Goal: Transaction & Acquisition: Purchase product/service

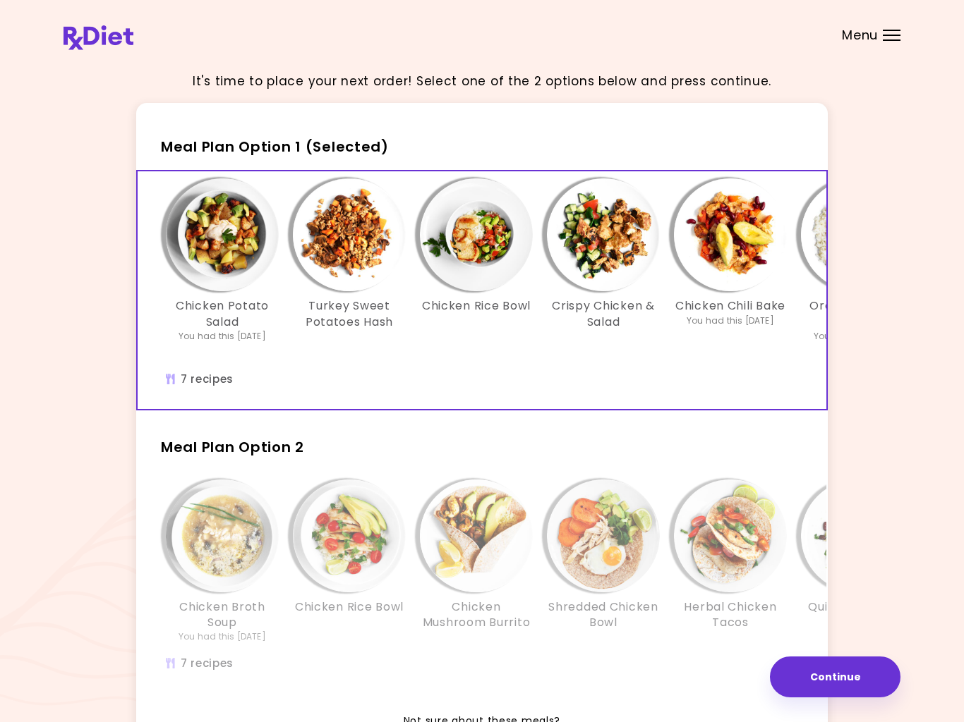
click at [353, 255] on img "Info - Turkey Sweet Potatoes Hash - Meal Plan Option 1 (Selected)" at bounding box center [349, 234] width 113 height 113
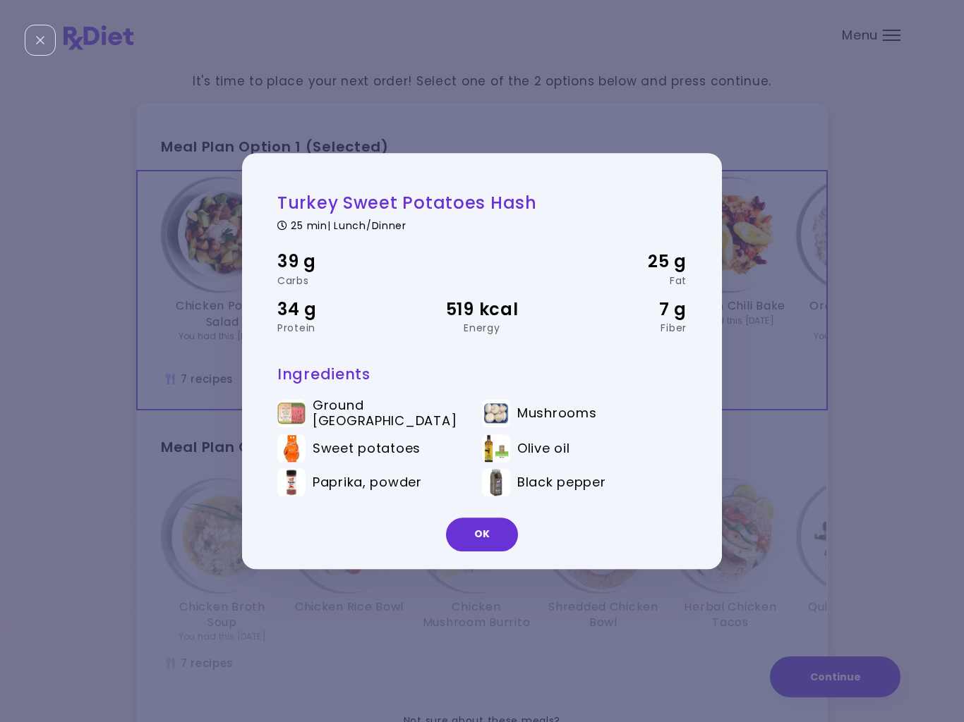
click at [493, 535] on button "OK" at bounding box center [482, 535] width 72 height 34
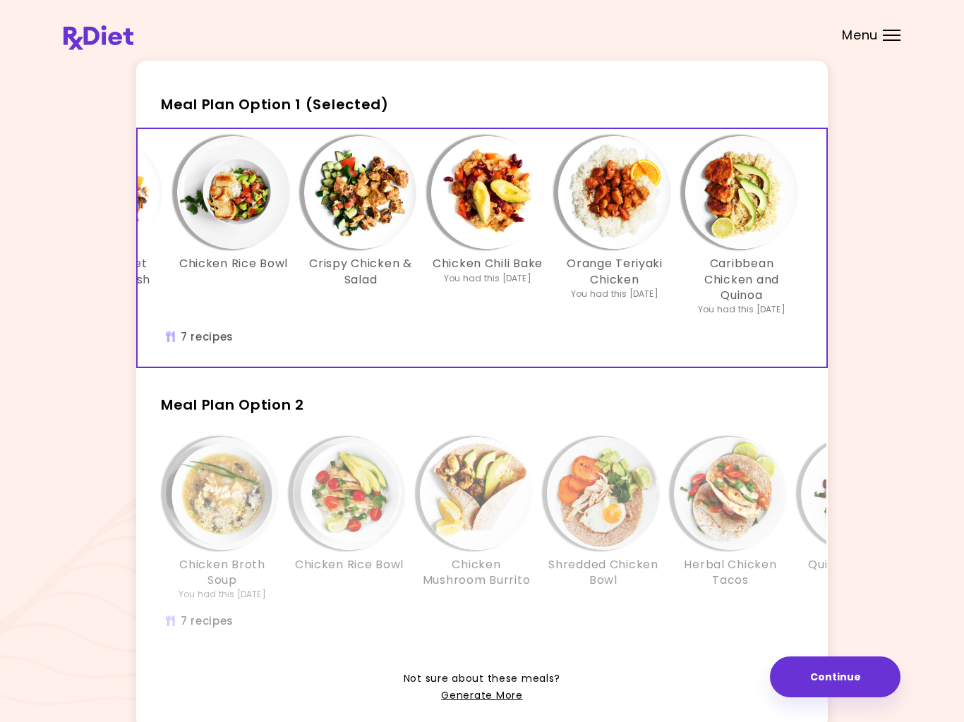
scroll to position [41, 0]
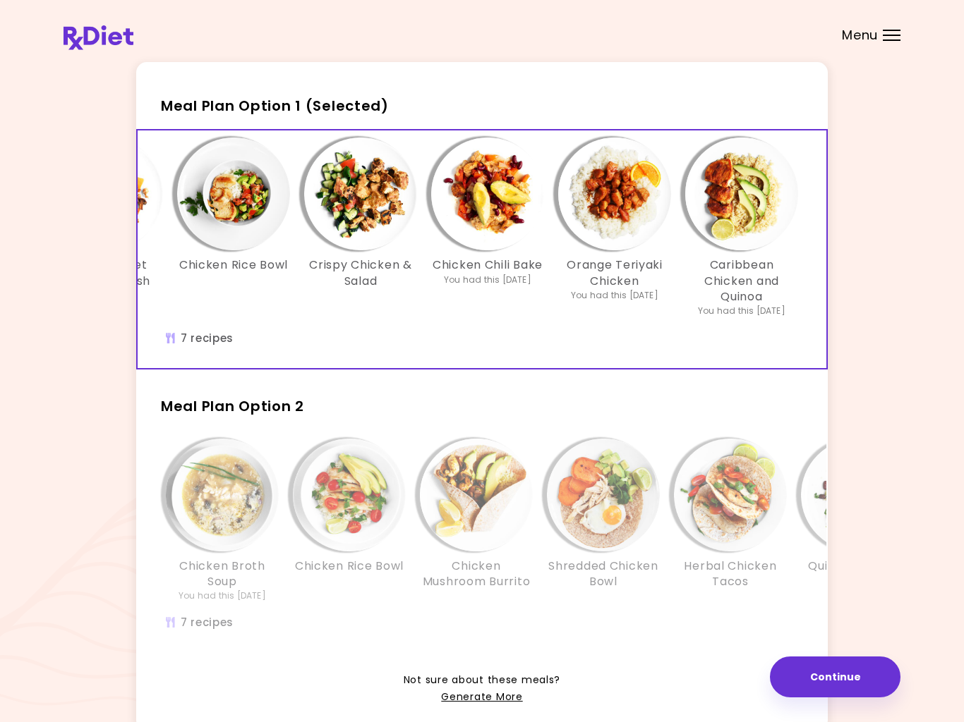
click at [657, 505] on img "Info - Shredded Chicken Bowl - Meal Plan Option 2" at bounding box center [603, 495] width 113 height 113
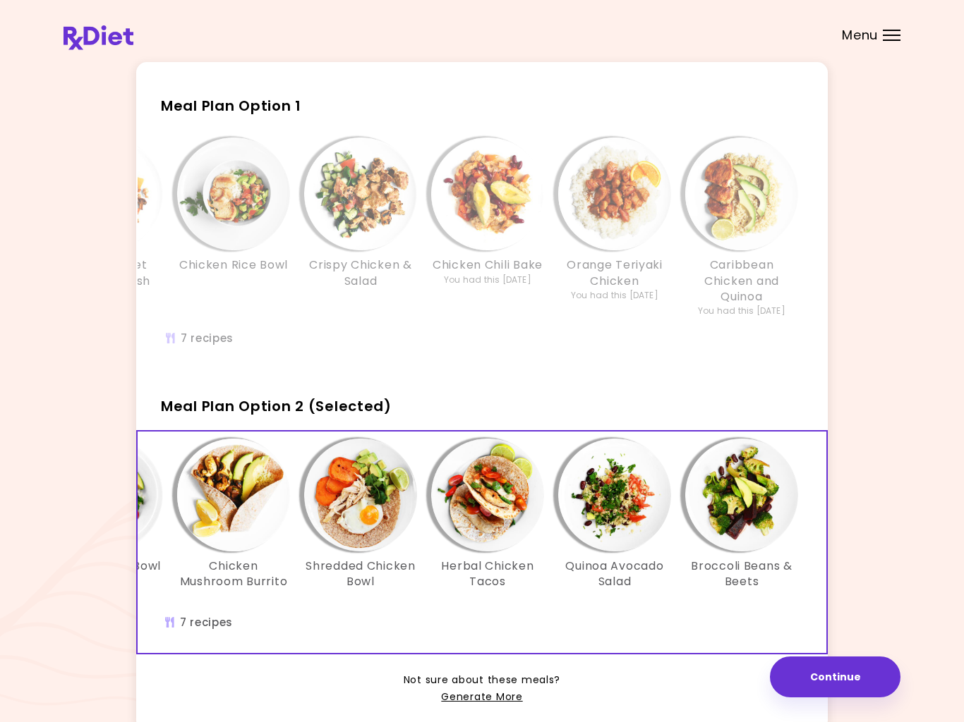
scroll to position [0, 243]
click at [725, 272] on h3 "Caribbean Chicken and Quinoa" at bounding box center [741, 280] width 113 height 47
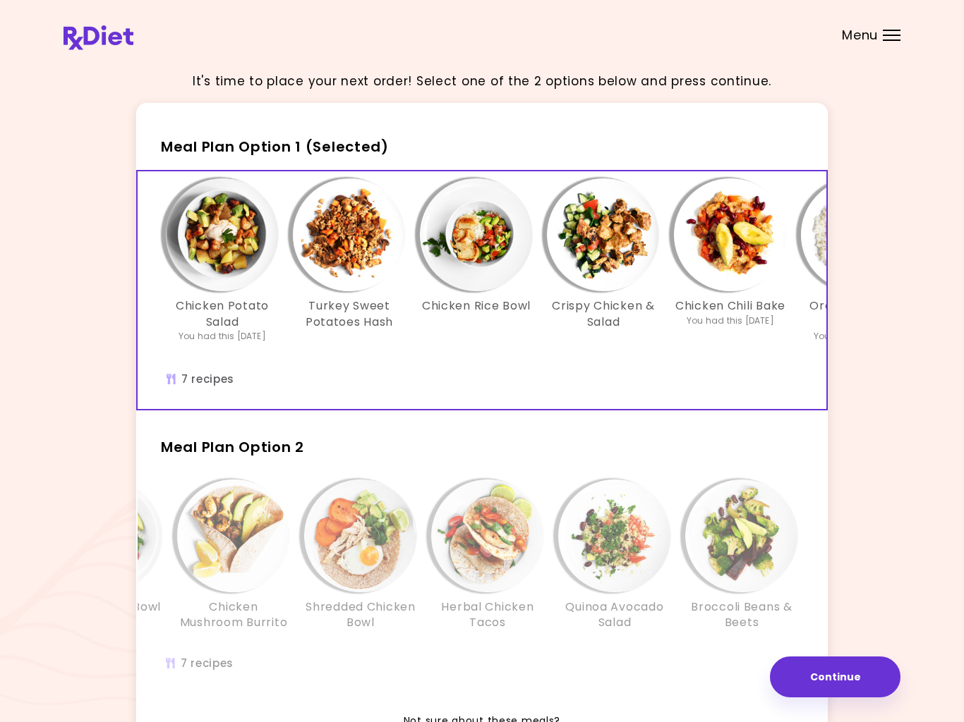
scroll to position [0, 0]
click at [840, 679] on button "Continue" at bounding box center [835, 677] width 131 height 41
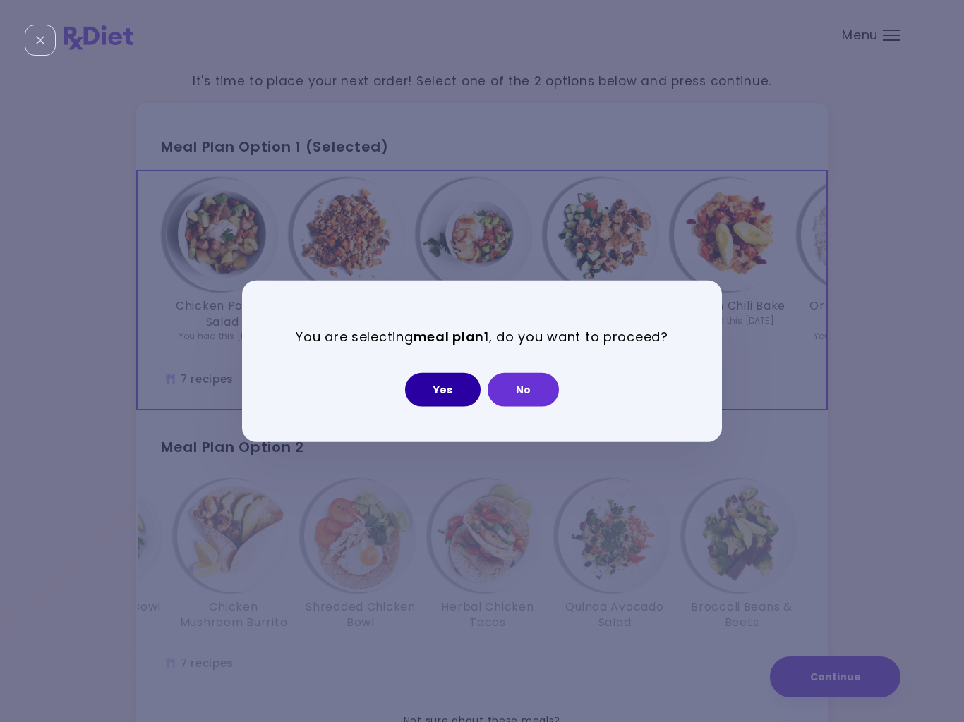
click at [448, 393] on button "Yes" at bounding box center [442, 389] width 75 height 34
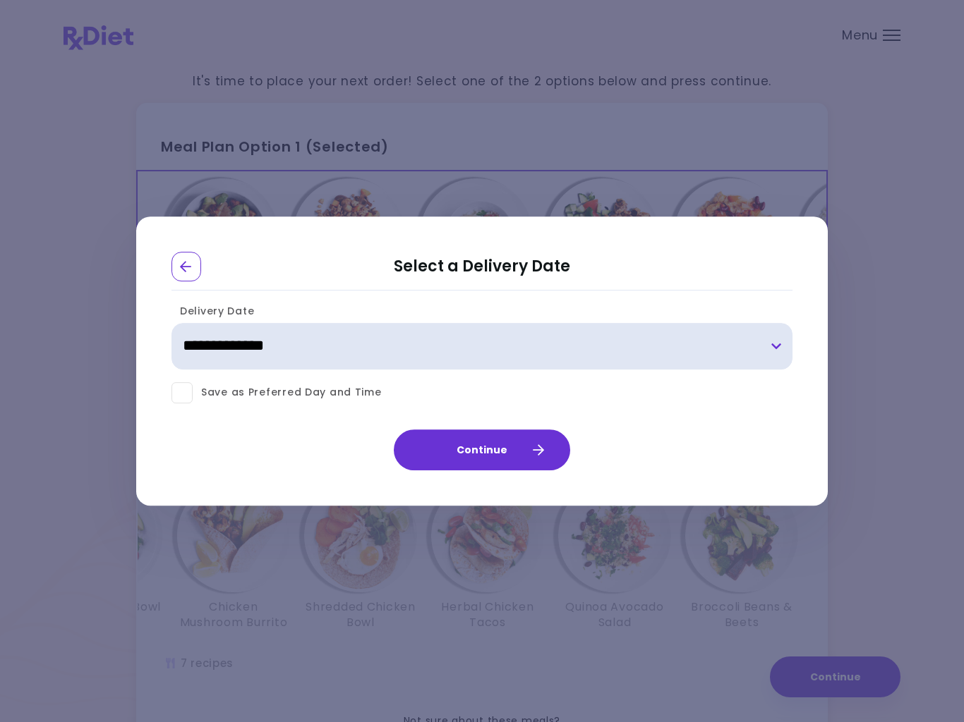
click at [779, 343] on select "**********" at bounding box center [481, 346] width 621 height 47
select select "**********"
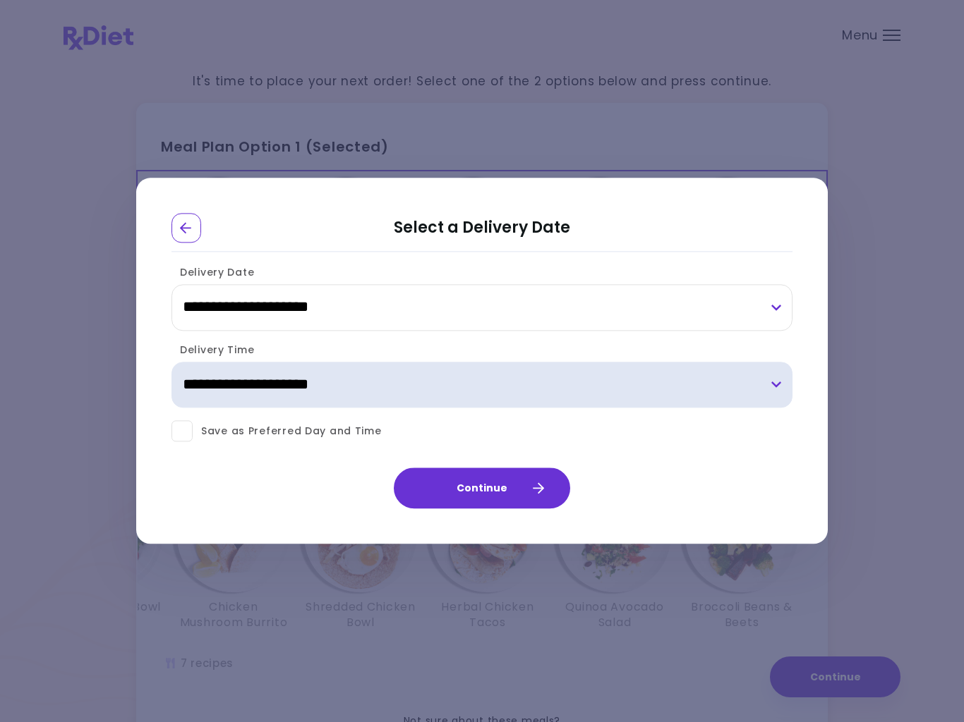
click at [777, 392] on select "**********" at bounding box center [481, 385] width 621 height 47
select select "*"
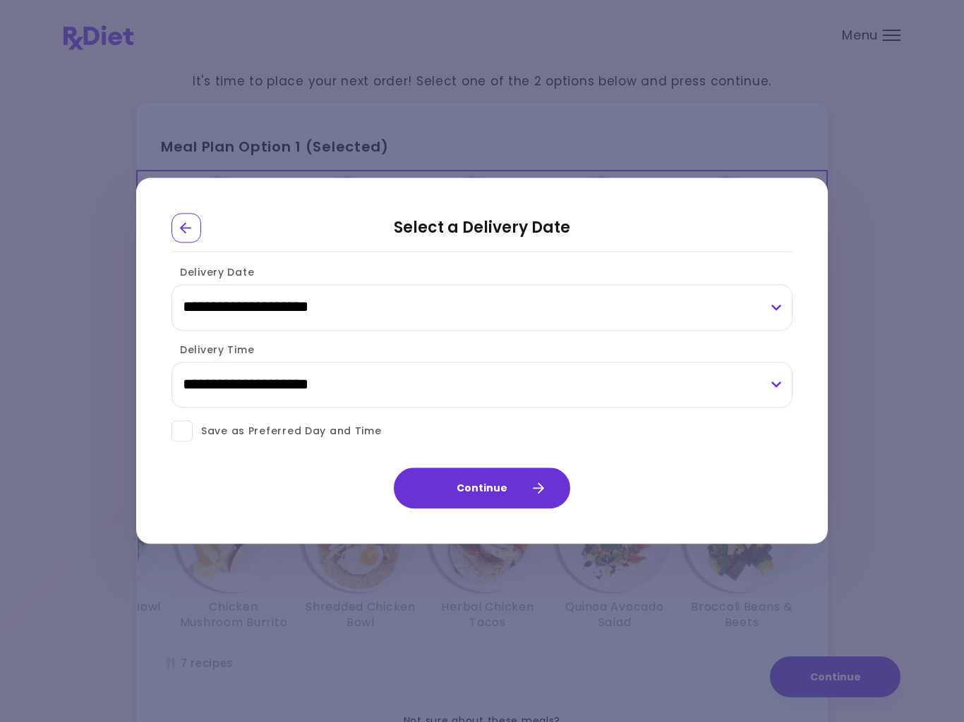
click at [527, 490] on button "Continue" at bounding box center [482, 488] width 176 height 41
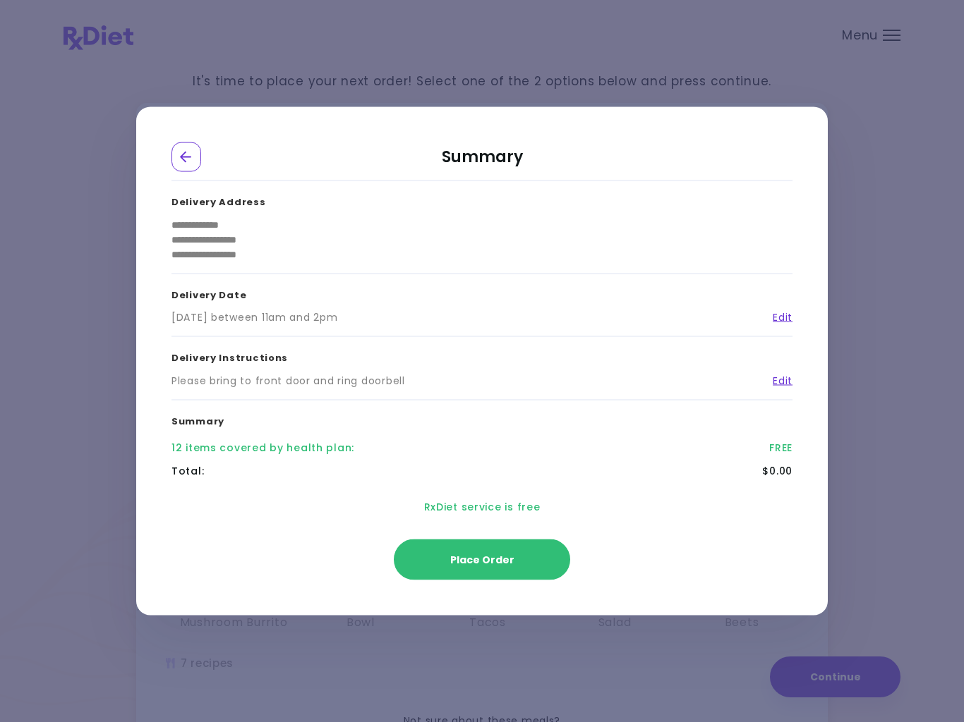
click at [523, 556] on button "Place Order" at bounding box center [482, 560] width 176 height 41
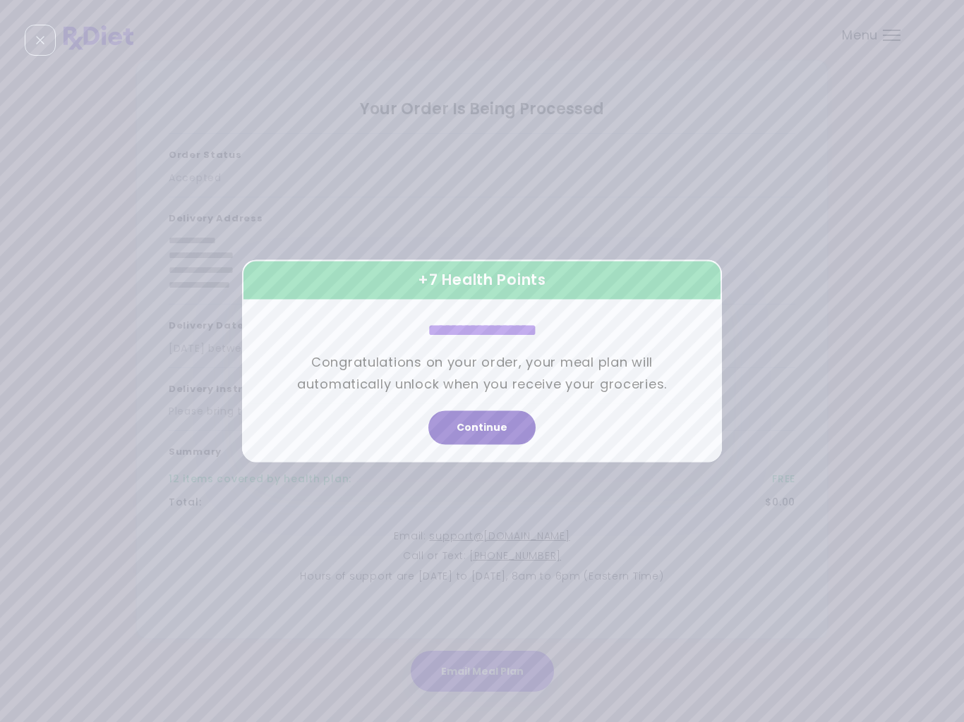
click at [504, 434] on button "Continue" at bounding box center [481, 428] width 107 height 34
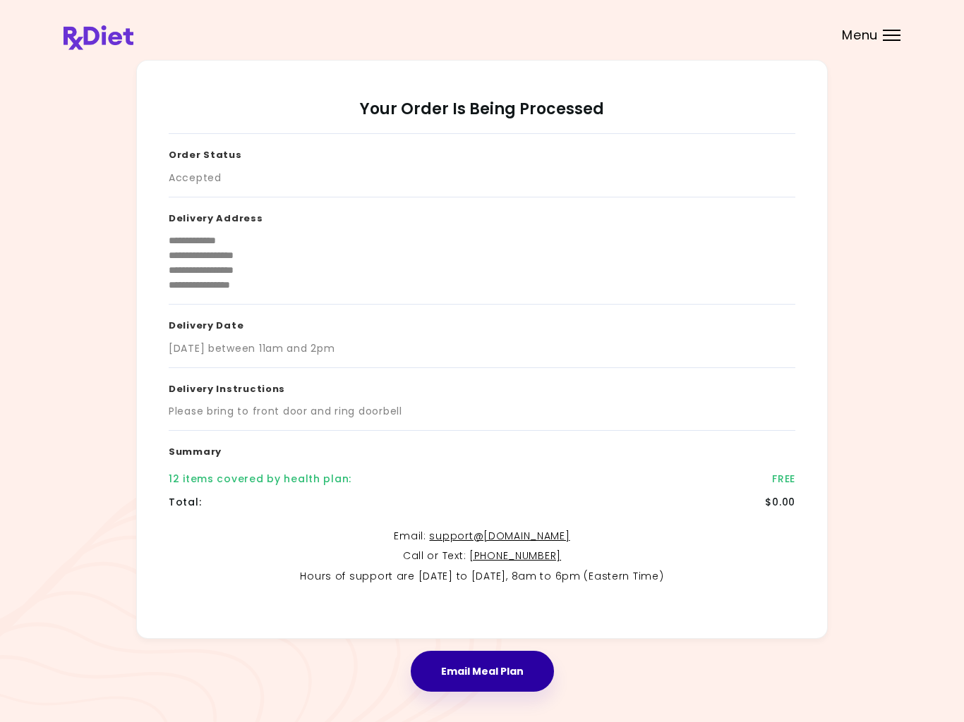
click at [491, 669] on button "Email Meal Plan" at bounding box center [482, 671] width 143 height 41
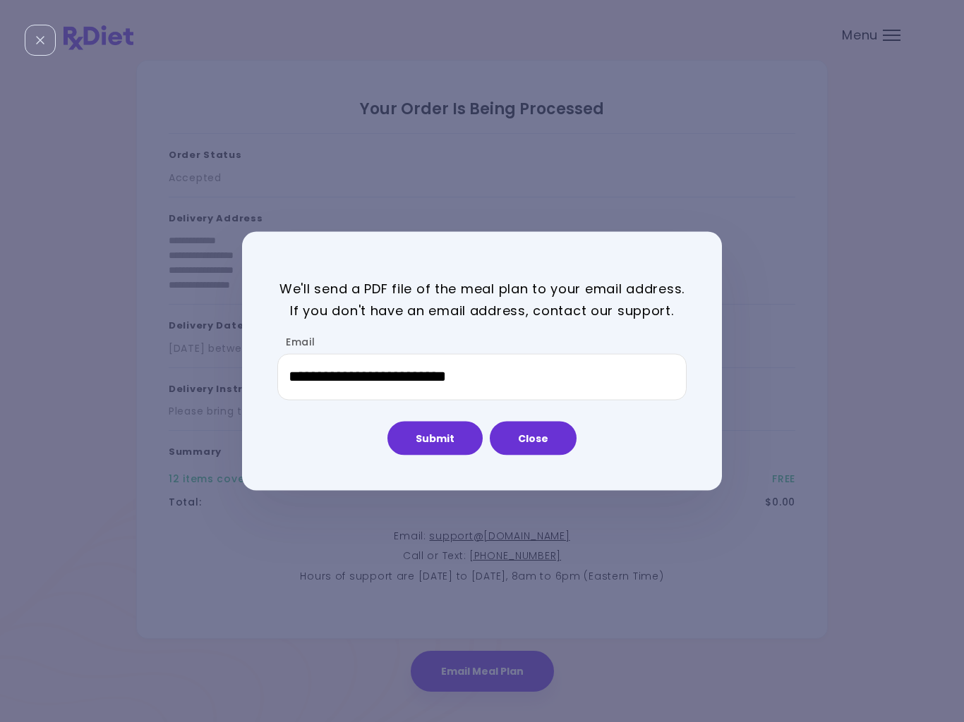
click at [463, 446] on button "Submit" at bounding box center [434, 438] width 95 height 34
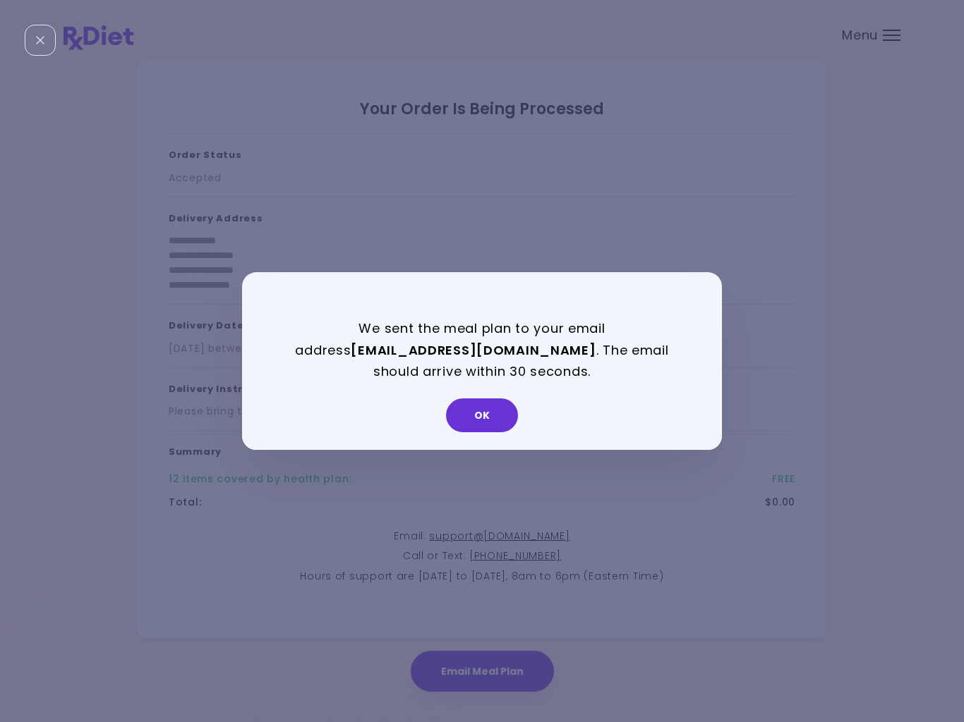
click at [499, 420] on button "OK" at bounding box center [482, 416] width 72 height 34
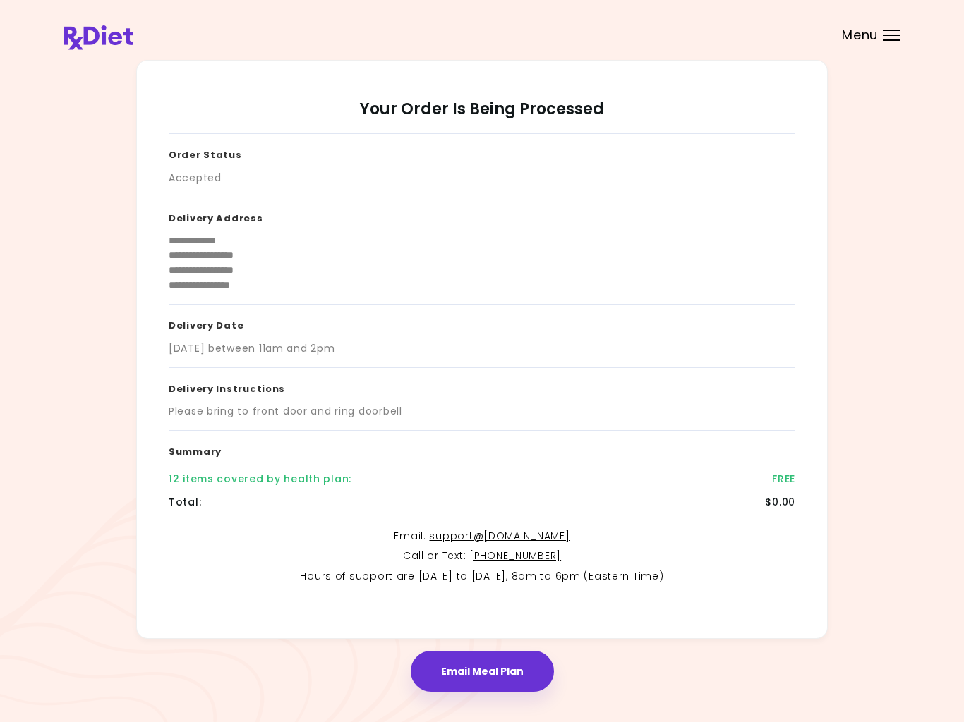
click at [894, 35] on div at bounding box center [892, 35] width 18 height 1
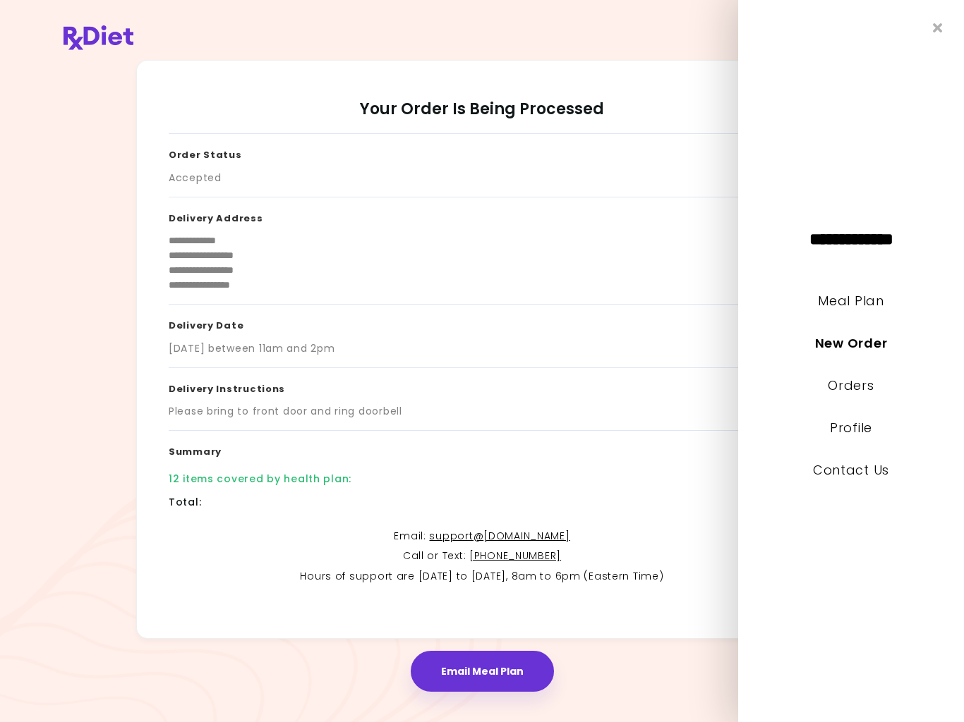
click at [863, 305] on link "Meal Plan" at bounding box center [851, 301] width 66 height 18
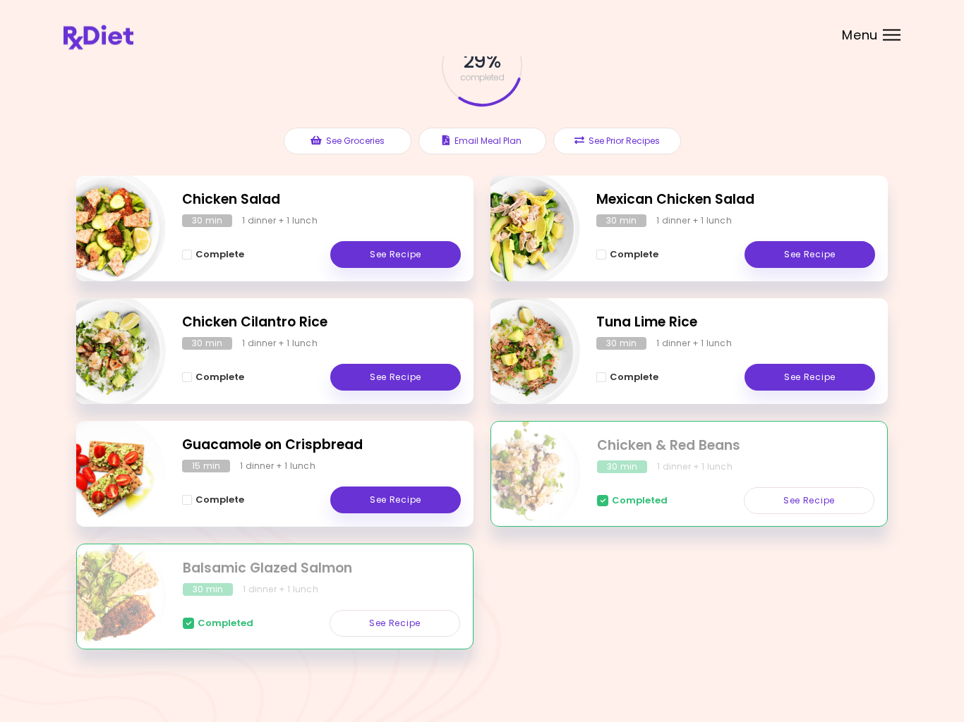
scroll to position [109, 0]
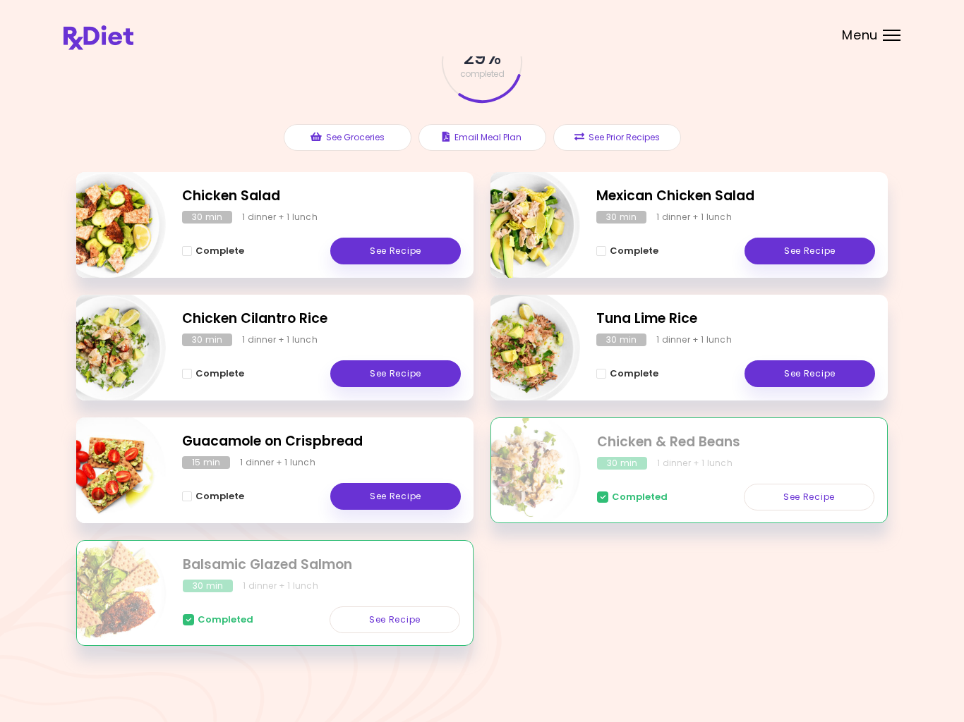
click at [406, 497] on link "See Recipe" at bounding box center [395, 496] width 131 height 27
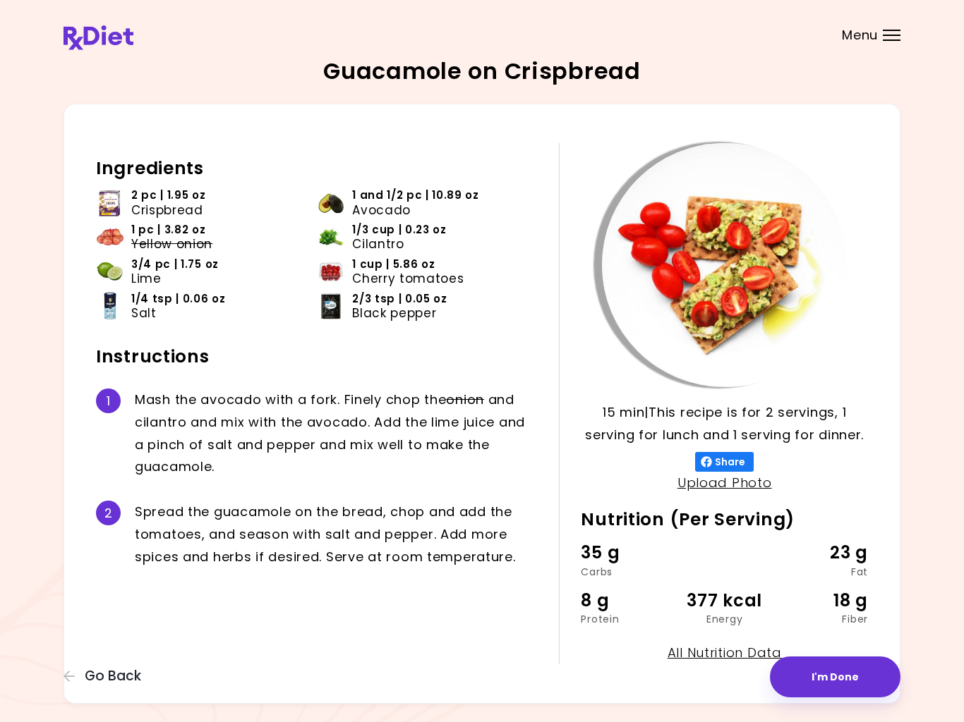
click at [115, 669] on span "Go Back" at bounding box center [113, 677] width 56 height 16
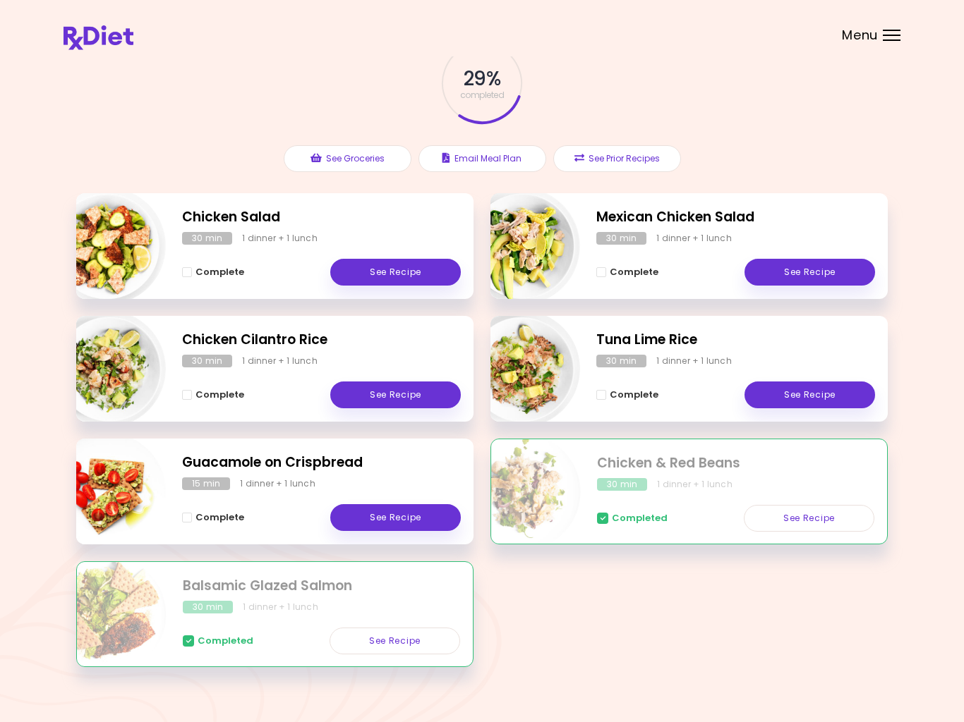
scroll to position [109, 0]
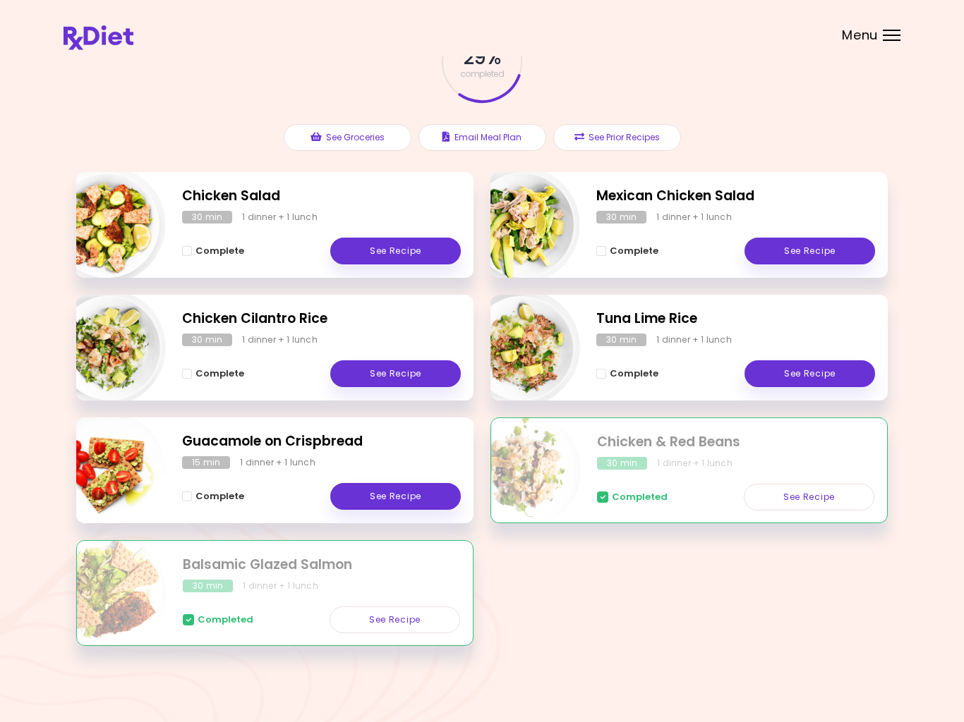
click at [617, 138] on button "See Prior Recipes" at bounding box center [617, 137] width 128 height 27
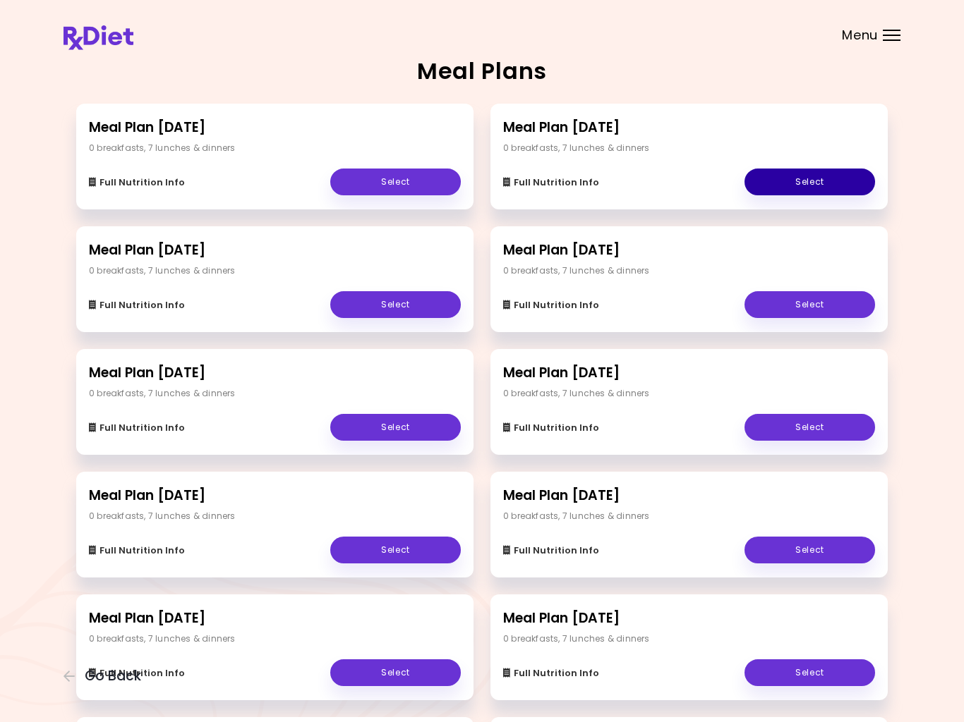
click at [792, 180] on link "Select" at bounding box center [809, 182] width 131 height 27
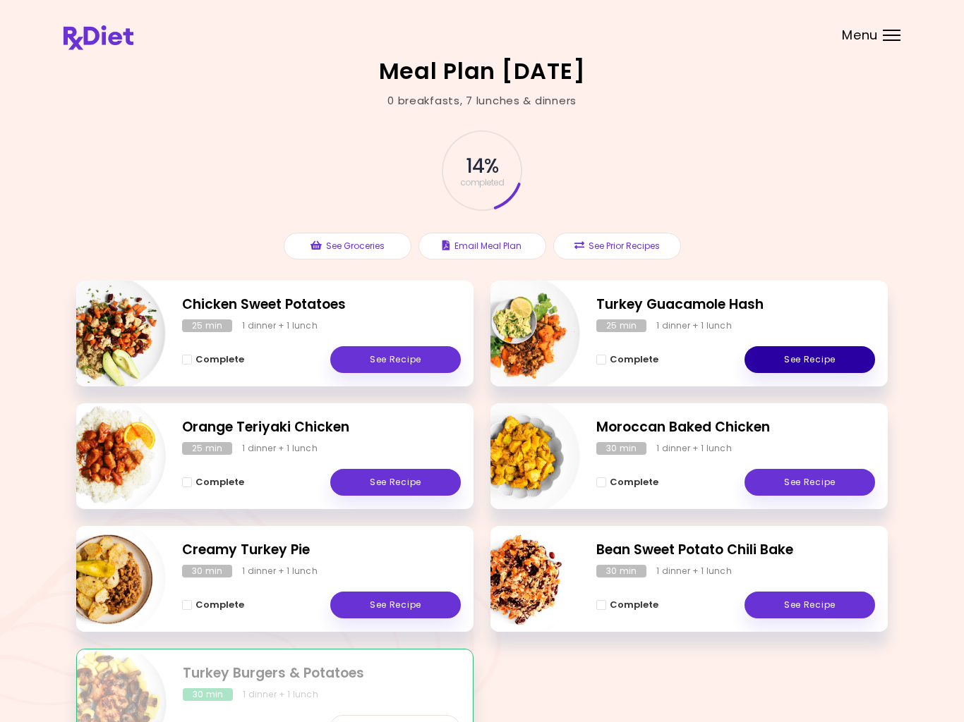
click at [835, 362] on link "See Recipe" at bounding box center [809, 359] width 131 height 27
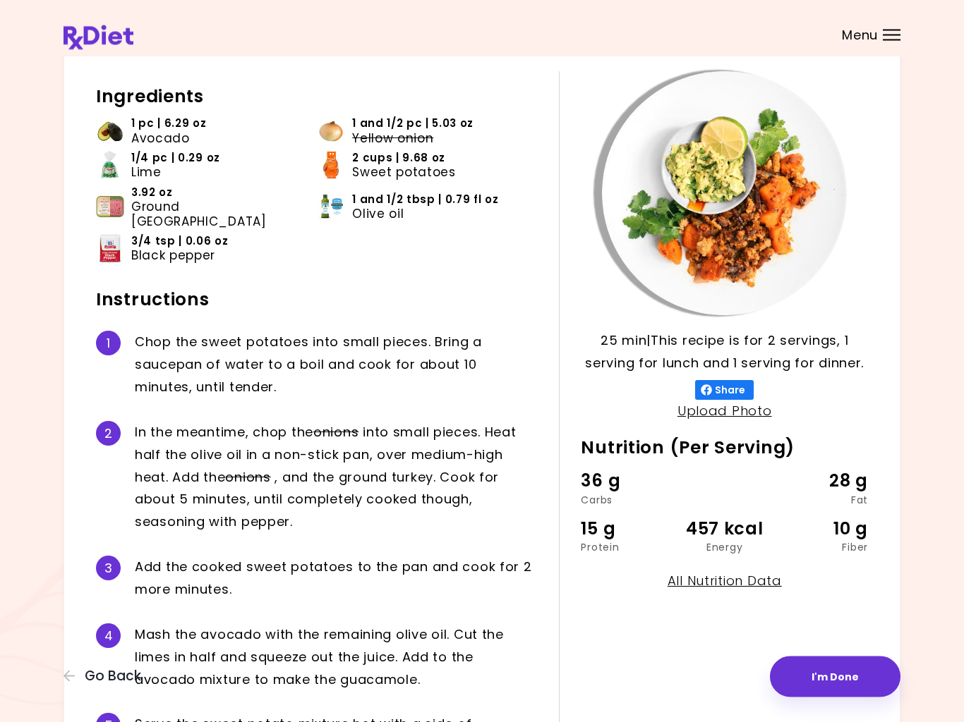
scroll to position [72, 0]
click at [79, 675] on button "Go Back" at bounding box center [105, 677] width 85 height 16
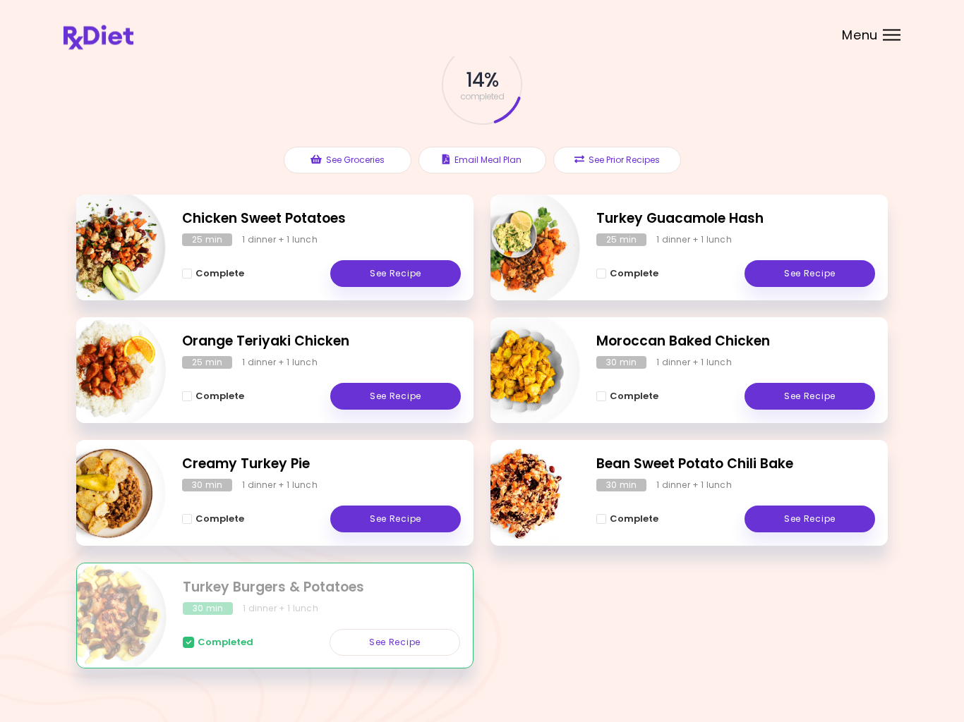
scroll to position [86, 0]
click at [894, 40] on div at bounding box center [892, 40] width 18 height 1
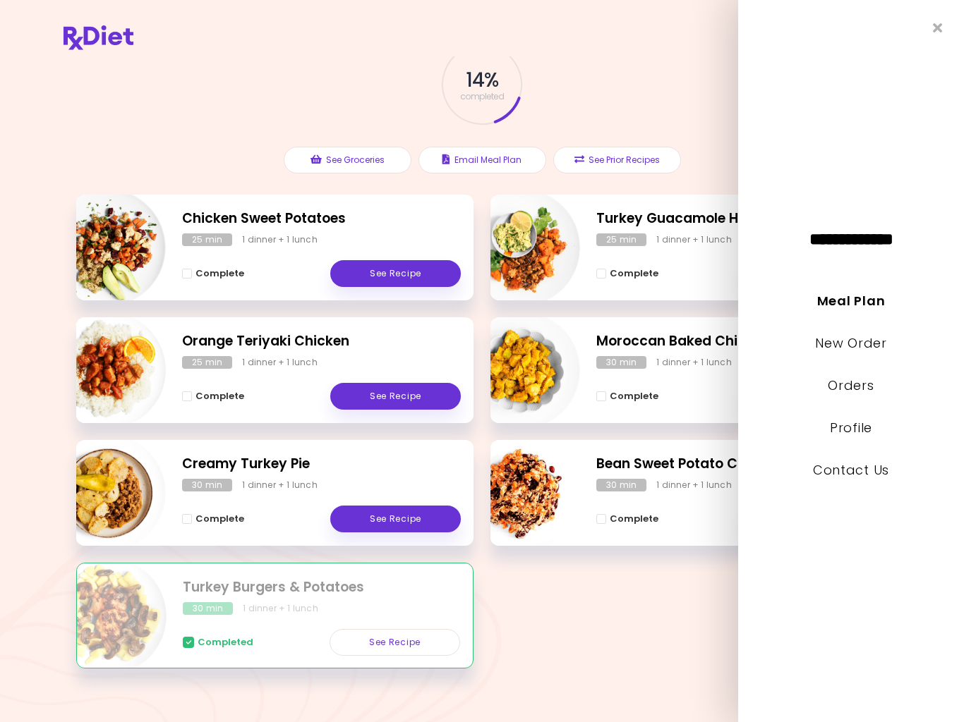
click at [872, 308] on link "Meal Plan" at bounding box center [851, 301] width 68 height 18
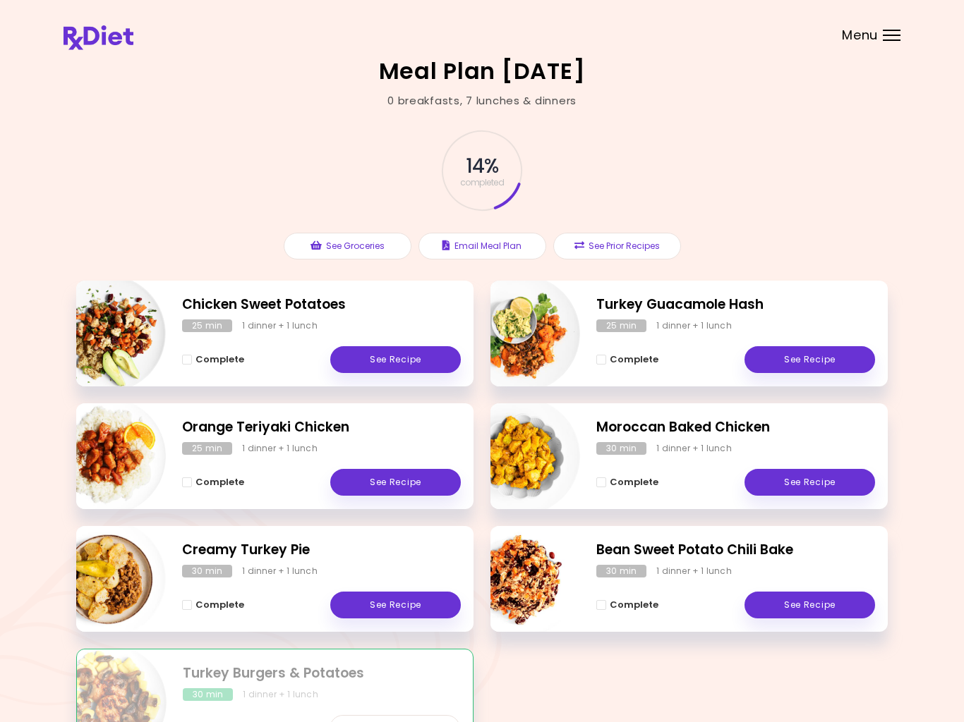
click at [899, 39] on div "Menu" at bounding box center [892, 35] width 18 height 11
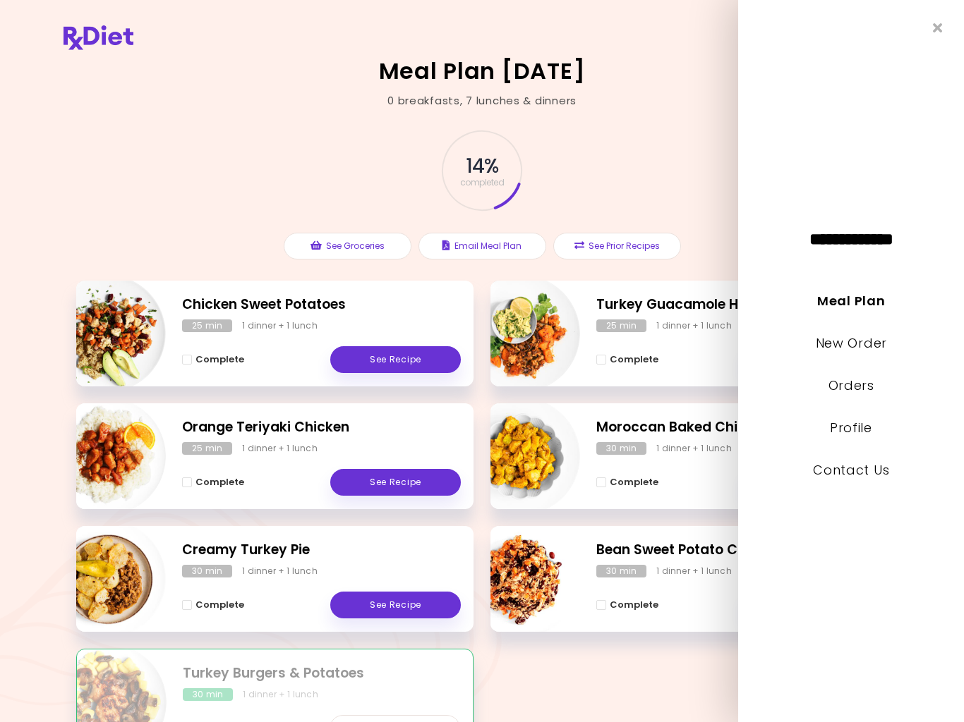
click at [853, 308] on link "Meal Plan" at bounding box center [851, 301] width 68 height 18
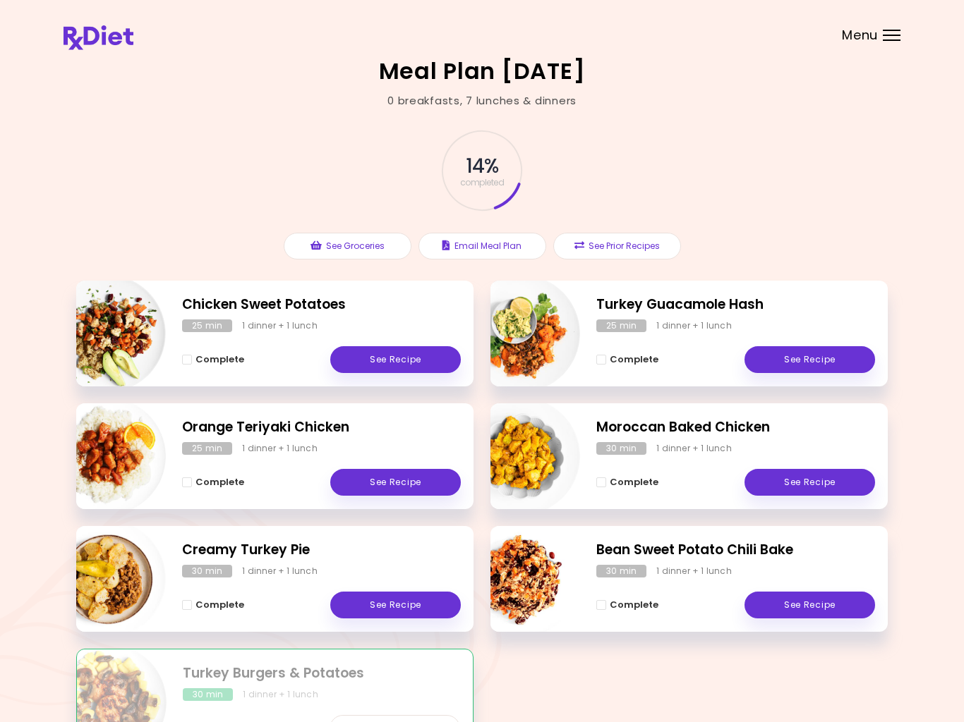
click at [886, 38] on div "Menu" at bounding box center [892, 35] width 18 height 11
click at [663, 177] on div "14 % completed" at bounding box center [481, 171] width 423 height 96
click at [642, 248] on button "See Prior Recipes" at bounding box center [617, 246] width 128 height 27
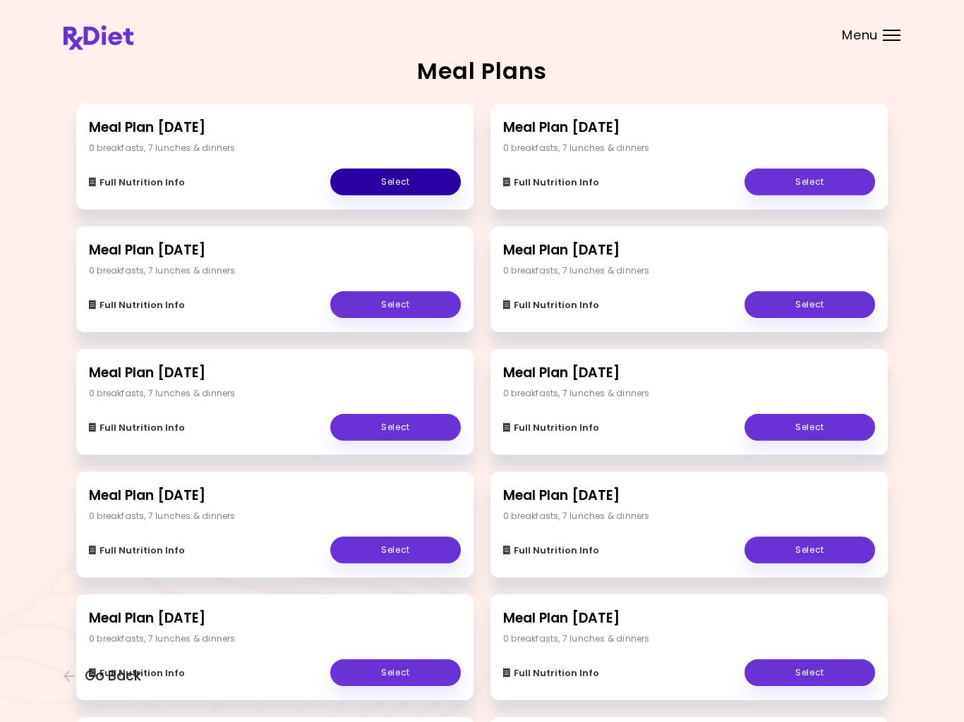
click at [413, 184] on link "Select" at bounding box center [395, 182] width 131 height 27
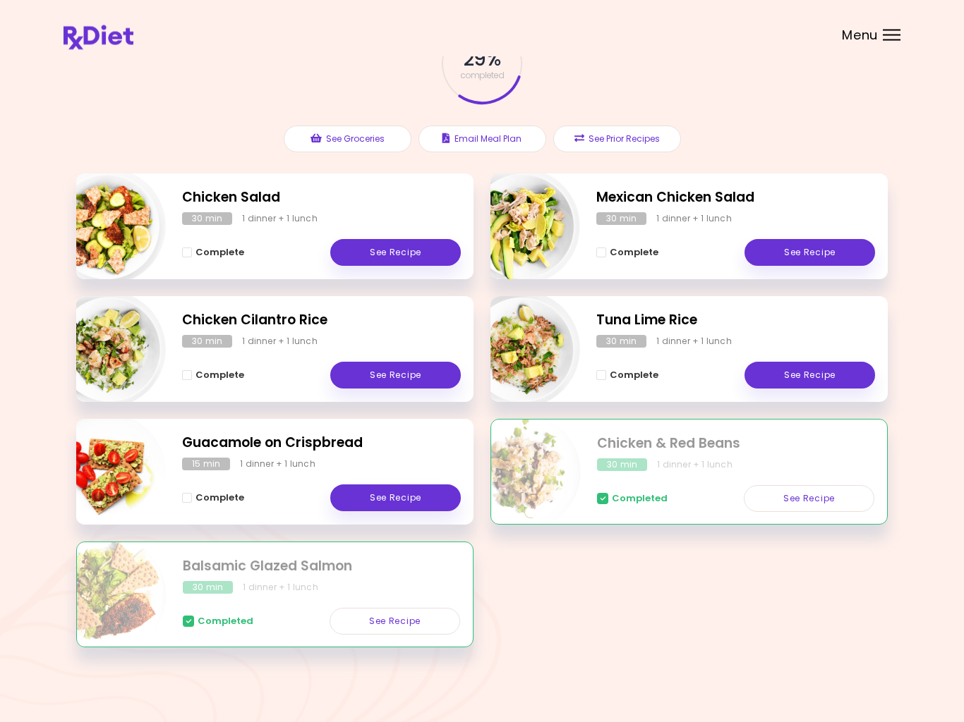
scroll to position [107, 0]
